Goal: Task Accomplishment & Management: Complete application form

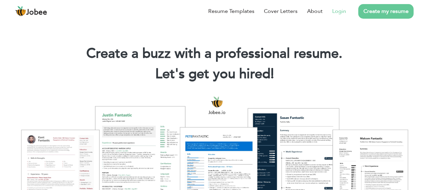
click at [343, 9] on link "Login" at bounding box center [340, 11] width 14 height 8
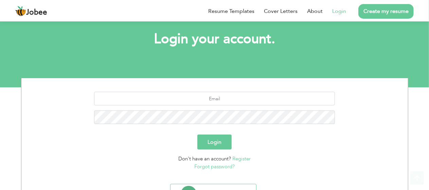
scroll to position [68, 0]
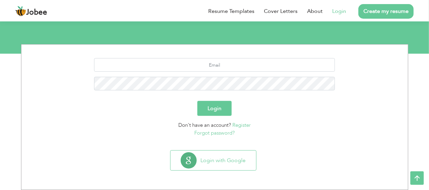
click at [249, 125] on link "Register" at bounding box center [242, 125] width 18 height 7
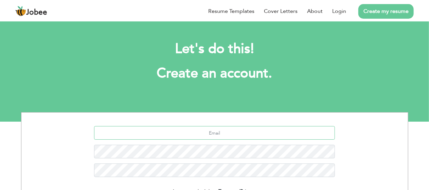
click at [225, 134] on input "text" at bounding box center [214, 133] width 241 height 14
type input "hannanbutt008@gmail.com"
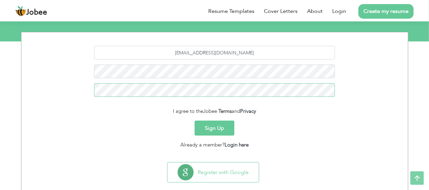
scroll to position [88, 0]
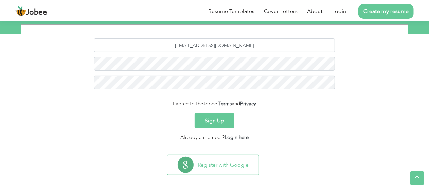
click at [222, 122] on button "Sign Up" at bounding box center [215, 120] width 40 height 15
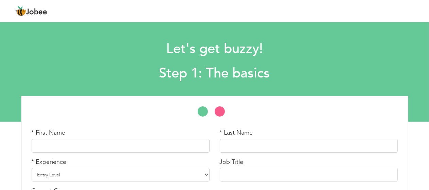
scroll to position [56, 0]
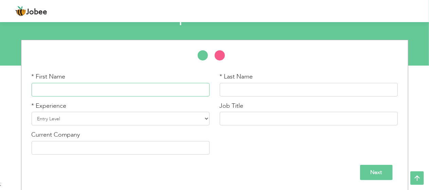
click at [142, 86] on input "text" at bounding box center [121, 90] width 178 height 14
type input "Hannan Shahid"
type input "Butt"
click at [89, 122] on select "Entry Level Less than 1 Year 1 Year 2 Years 3 Years 4 Years 5 Years 6 Years 7 Y…" at bounding box center [121, 119] width 178 height 14
select select "2"
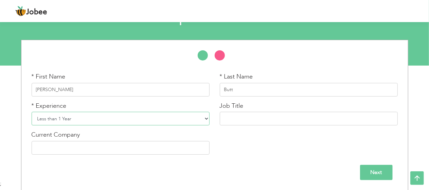
click at [32, 112] on select "Entry Level Less than 1 Year 1 Year 2 Years 3 Years 4 Years 5 Years 6 Years 7 Y…" at bounding box center [121, 119] width 178 height 14
click at [264, 115] on input "text" at bounding box center [309, 119] width 178 height 14
type input "H"
type input "People Intern"
click at [194, 143] on input "text" at bounding box center [121, 148] width 178 height 14
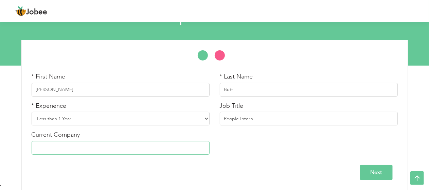
click at [174, 146] on input "text" at bounding box center [121, 148] width 178 height 14
click at [142, 177] on div "Next" at bounding box center [215, 172] width 367 height 15
click at [150, 153] on input "text" at bounding box center [121, 148] width 178 height 14
type input "Truckitin"
click at [378, 176] on input "Next" at bounding box center [376, 172] width 33 height 15
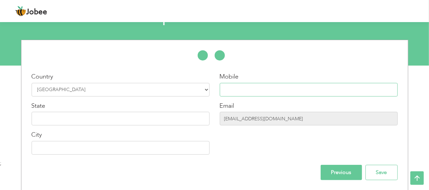
click at [327, 90] on input "text" at bounding box center [309, 90] width 178 height 14
type input "03021550624"
type input "Islamabad"
click at [186, 115] on input "text" at bounding box center [121, 119] width 178 height 14
type input "P"
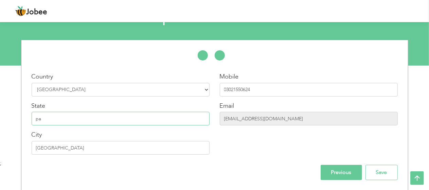
type input "p"
type input "Pakistan"
click at [341, 170] on input "Previous" at bounding box center [341, 172] width 41 height 15
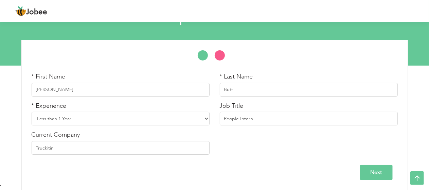
click at [378, 172] on input "Next" at bounding box center [376, 172] width 33 height 15
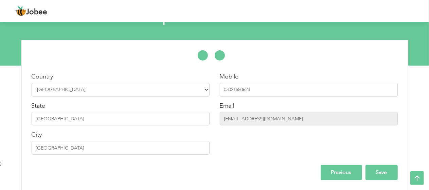
click at [379, 167] on input "Save" at bounding box center [382, 172] width 32 height 15
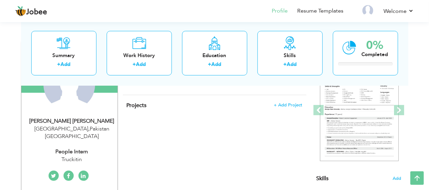
scroll to position [87, 0]
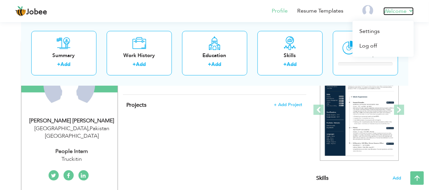
click at [395, 14] on link "Welcome" at bounding box center [399, 11] width 30 height 8
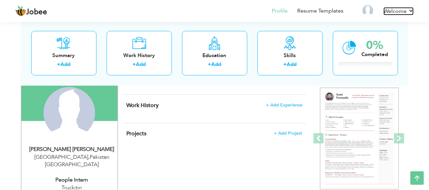
scroll to position [0, 0]
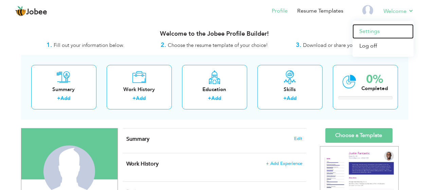
click at [373, 33] on link "Settings" at bounding box center [383, 31] width 61 height 15
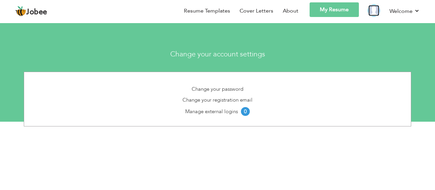
click at [373, 9] on img at bounding box center [374, 10] width 11 height 11
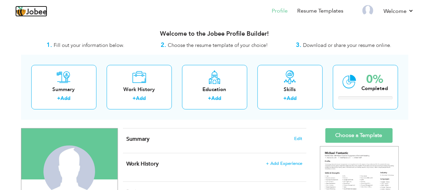
click at [39, 13] on span "Jobee" at bounding box center [36, 12] width 21 height 7
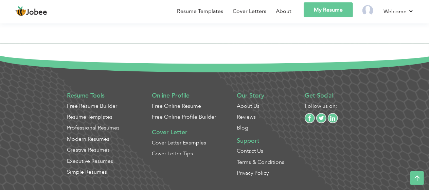
scroll to position [1728, 0]
click at [289, 12] on link "About" at bounding box center [284, 11] width 16 height 8
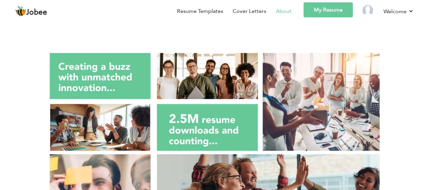
click at [40, 9] on span "Jobee" at bounding box center [36, 12] width 21 height 7
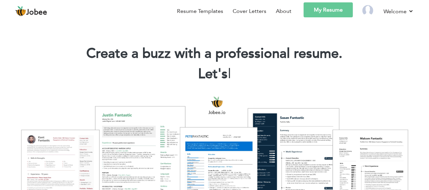
click at [100, 26] on section "Create a buzz with a professional resume. Let's |" at bounding box center [214, 54] width 429 height 68
